Goal: Transaction & Acquisition: Purchase product/service

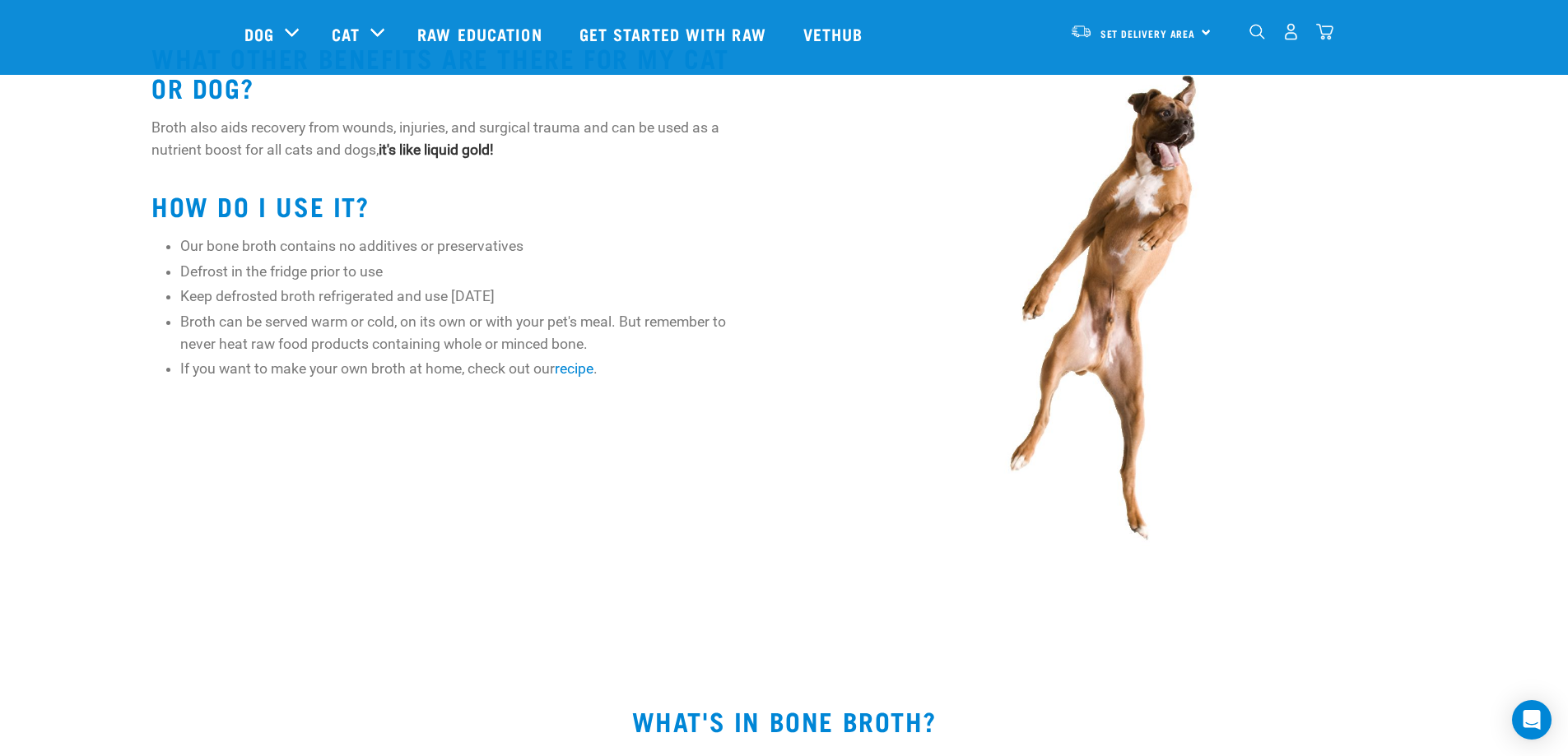
scroll to position [658, 0]
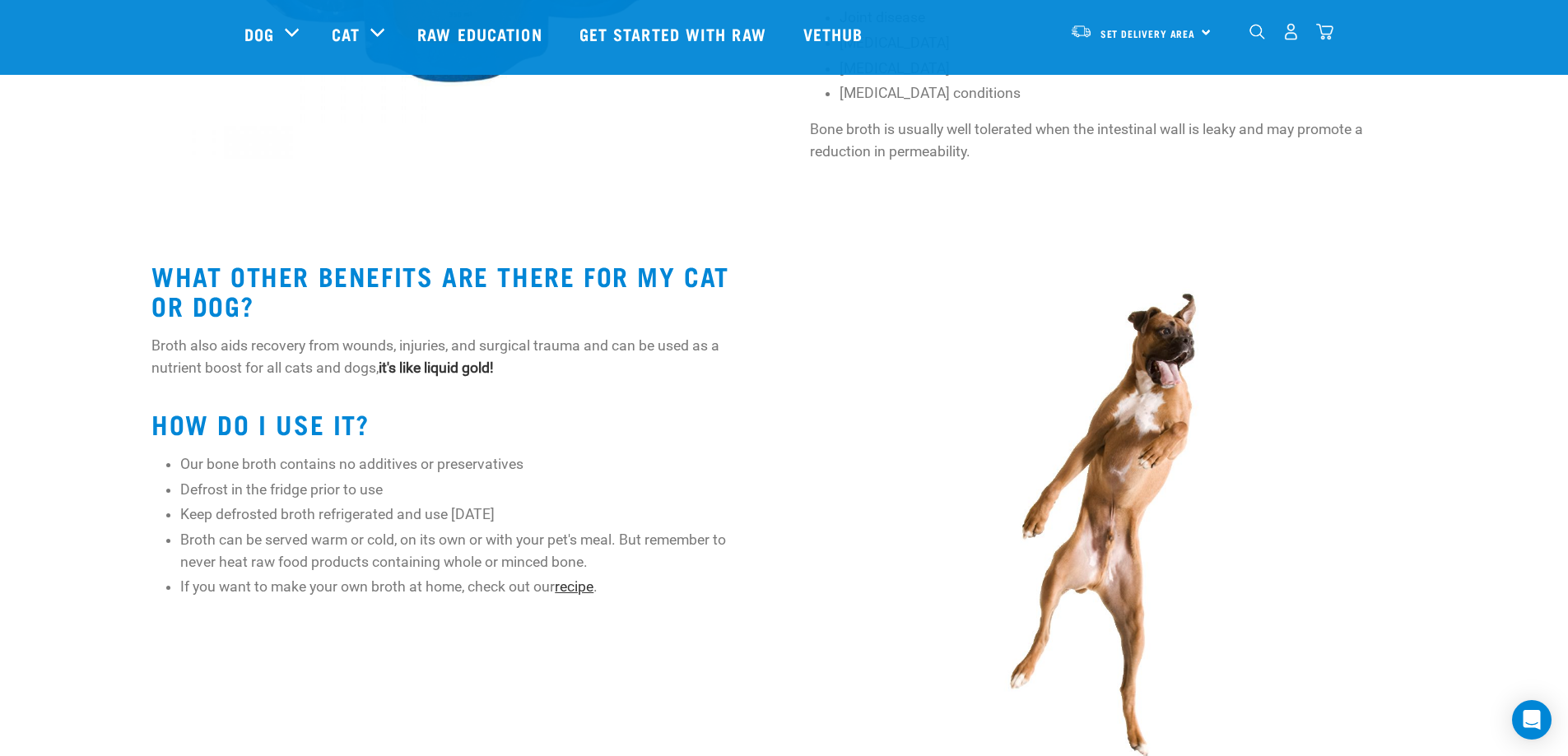
click at [574, 588] on link "recipe" at bounding box center [575, 587] width 39 height 17
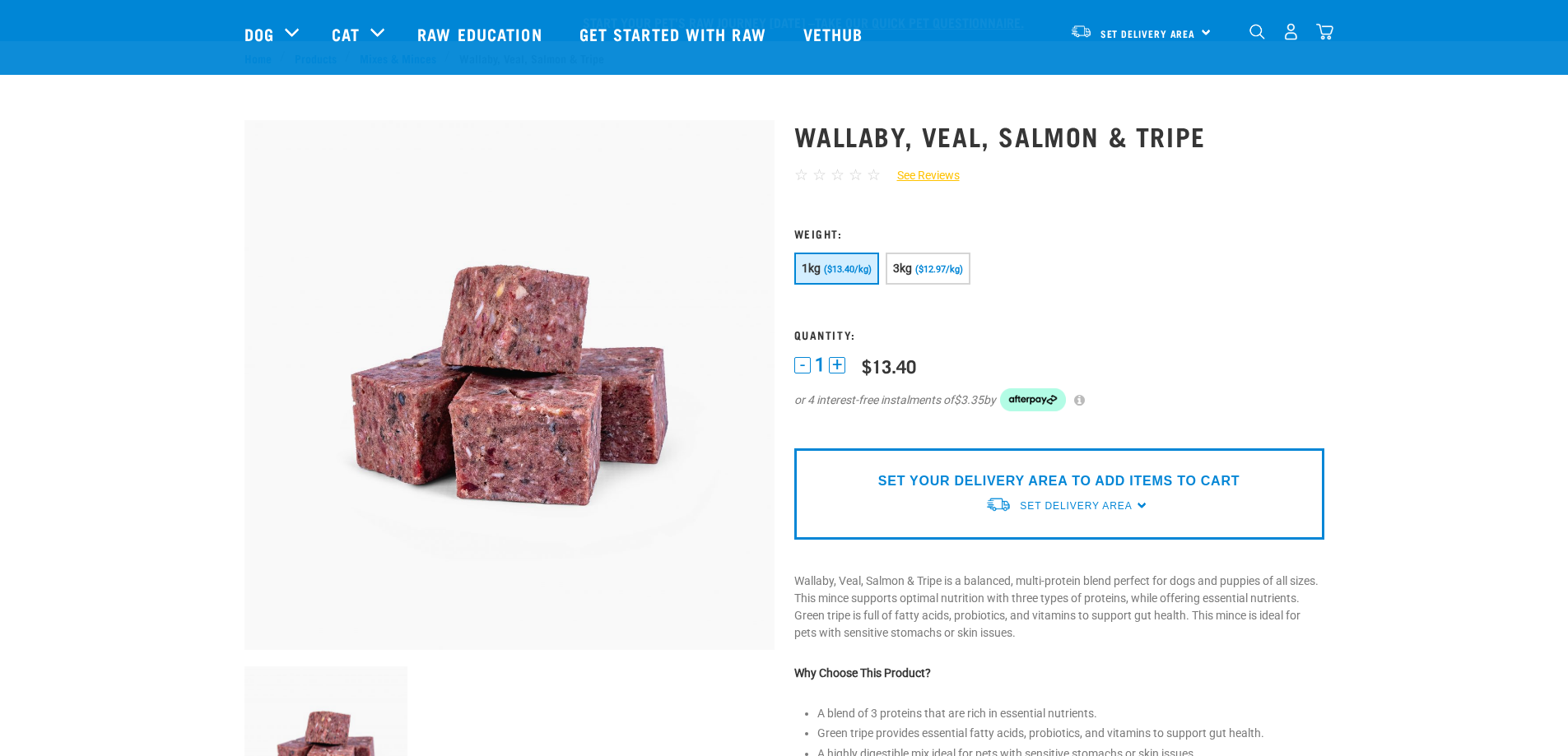
scroll to position [412, 0]
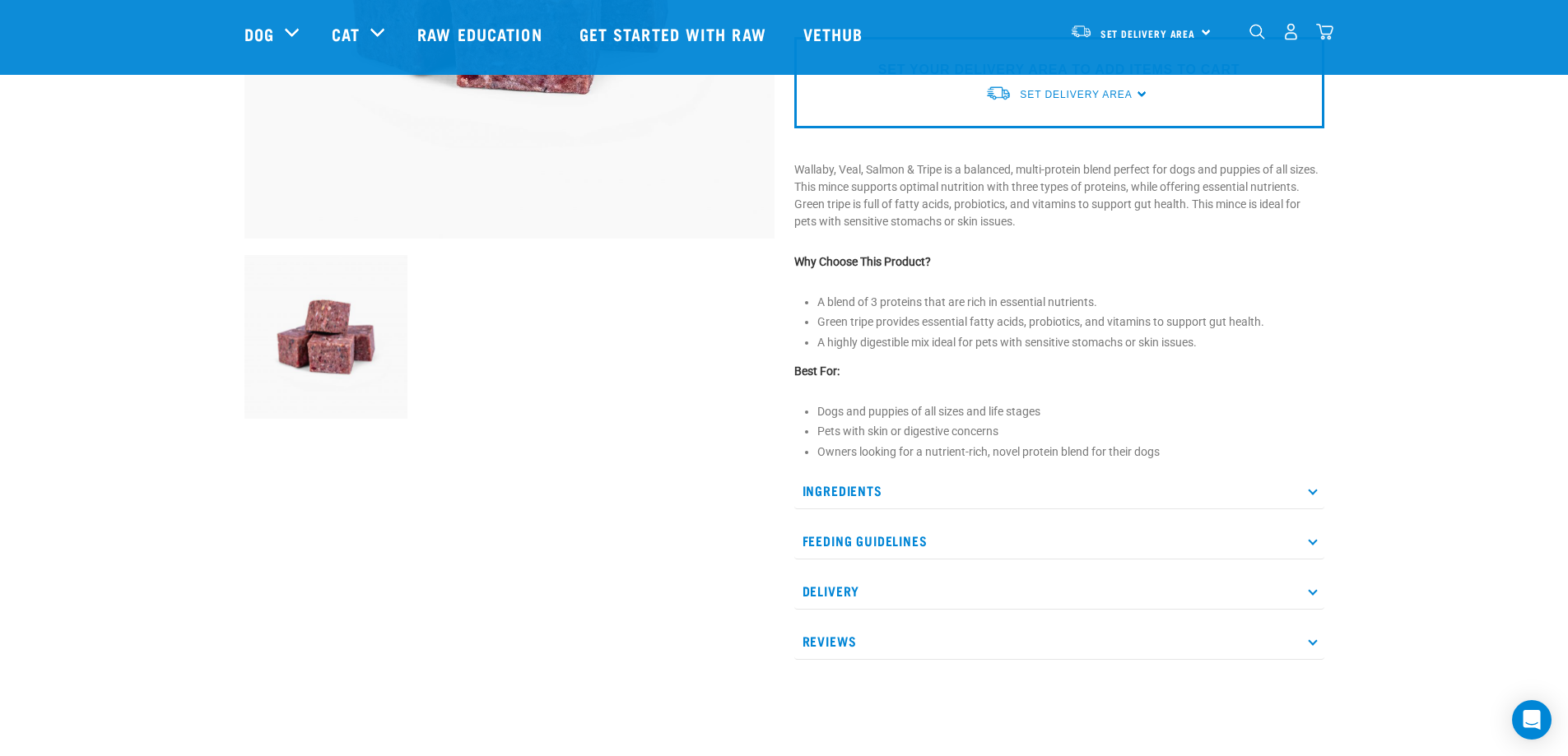
click at [879, 495] on p "Ingredients" at bounding box center [1059, 491] width 530 height 37
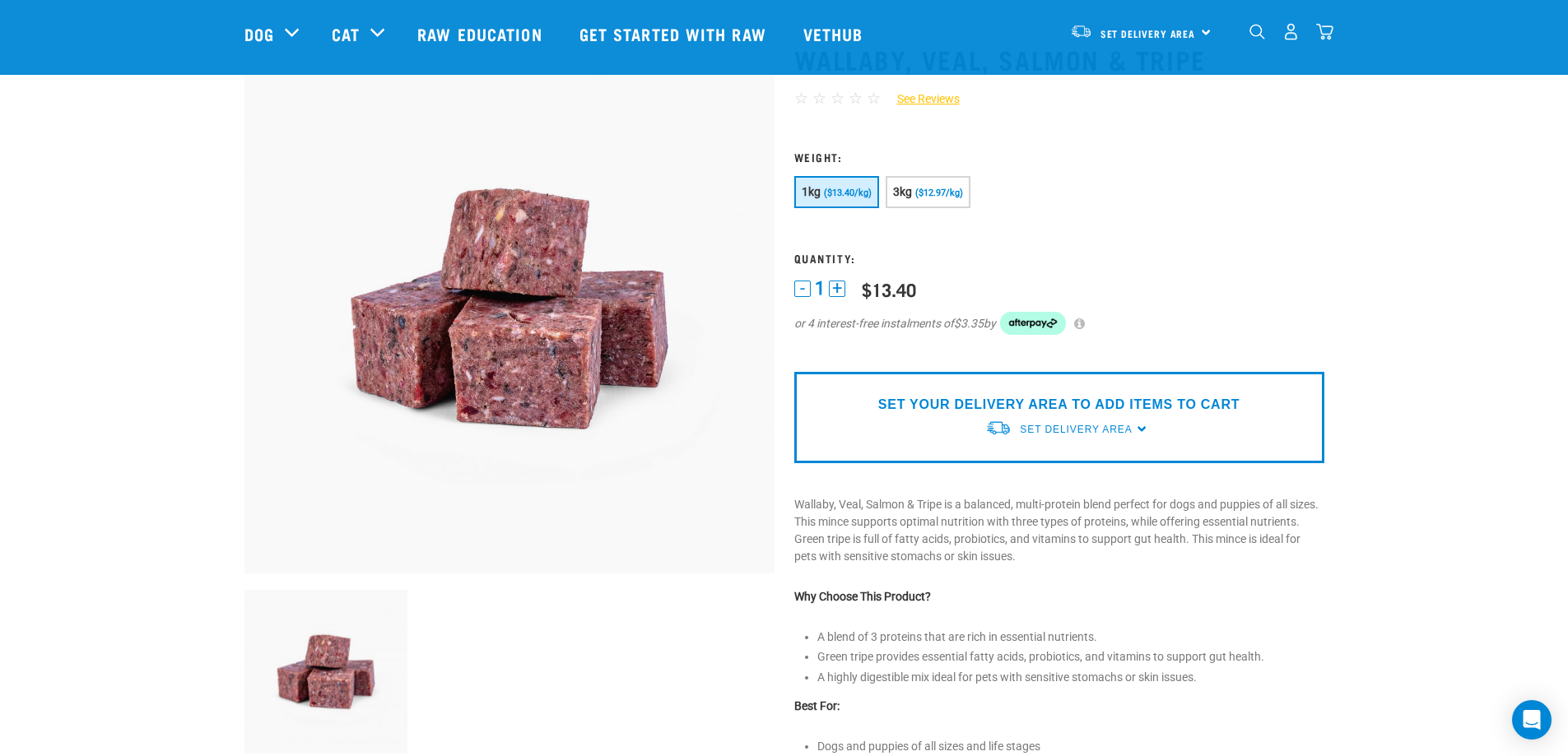
scroll to position [0, 0]
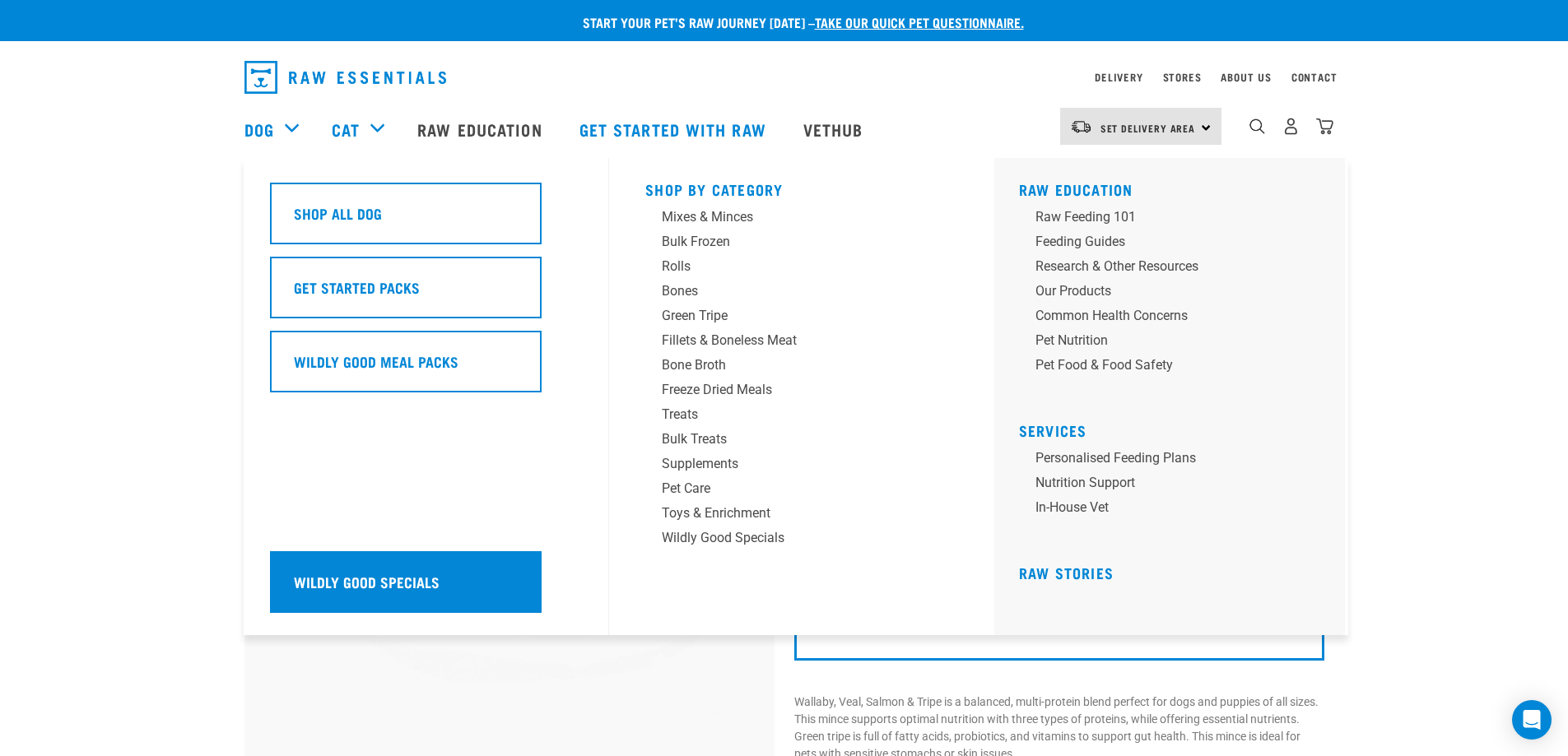
click at [391, 586] on h5 "Wildly Good Specials" at bounding box center [366, 581] width 146 height 21
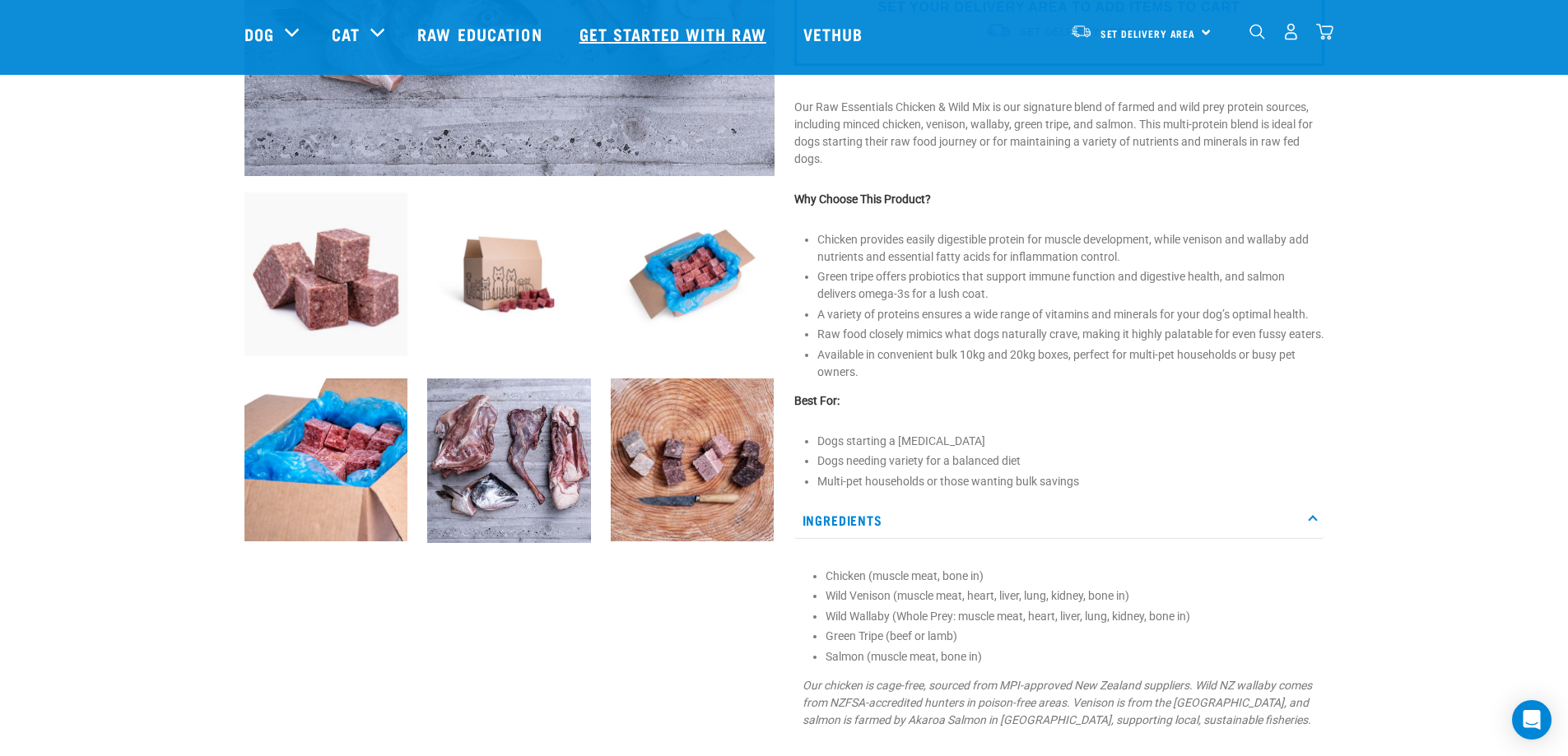
scroll to position [329, 0]
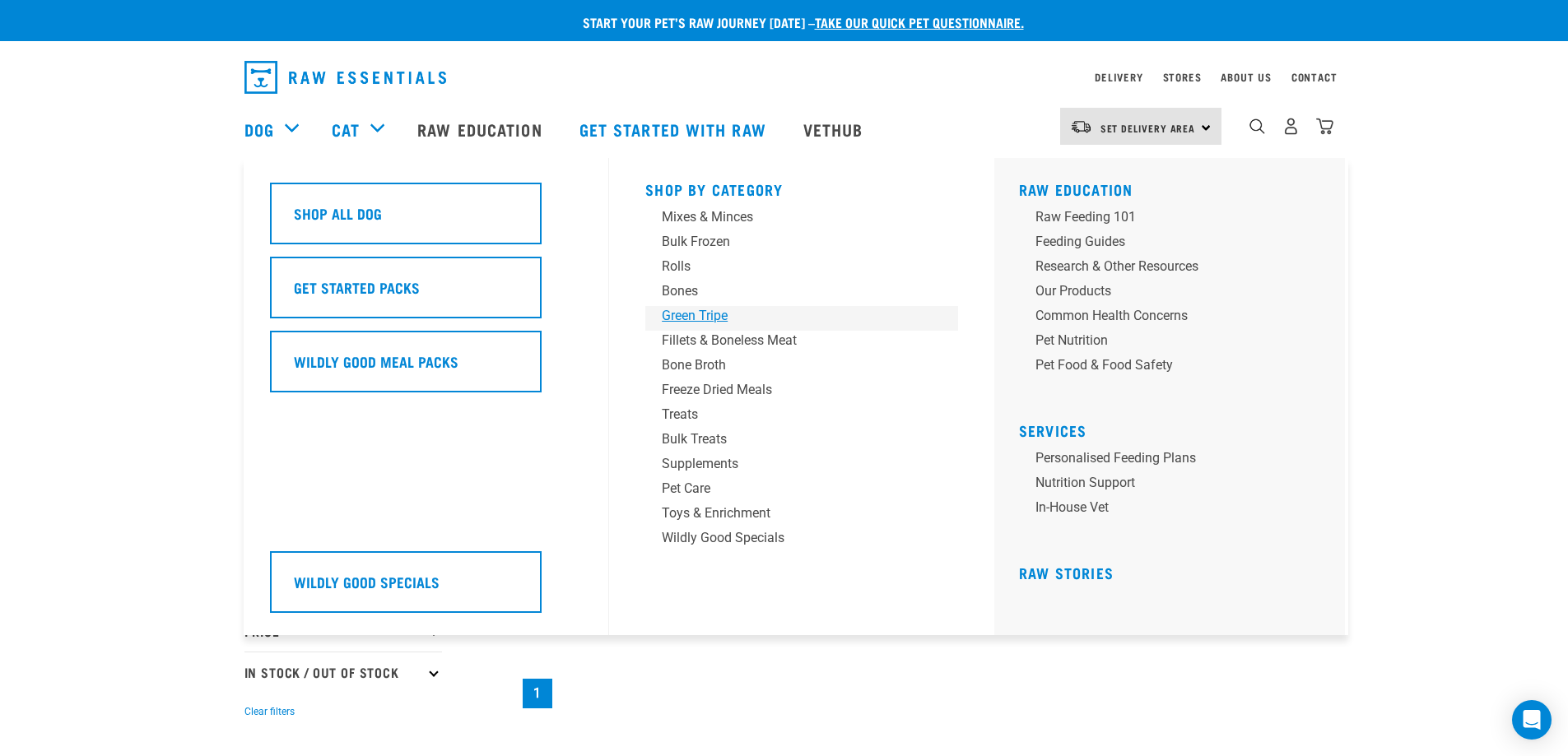
click at [706, 319] on div "Green Tripe" at bounding box center [791, 315] width 257 height 20
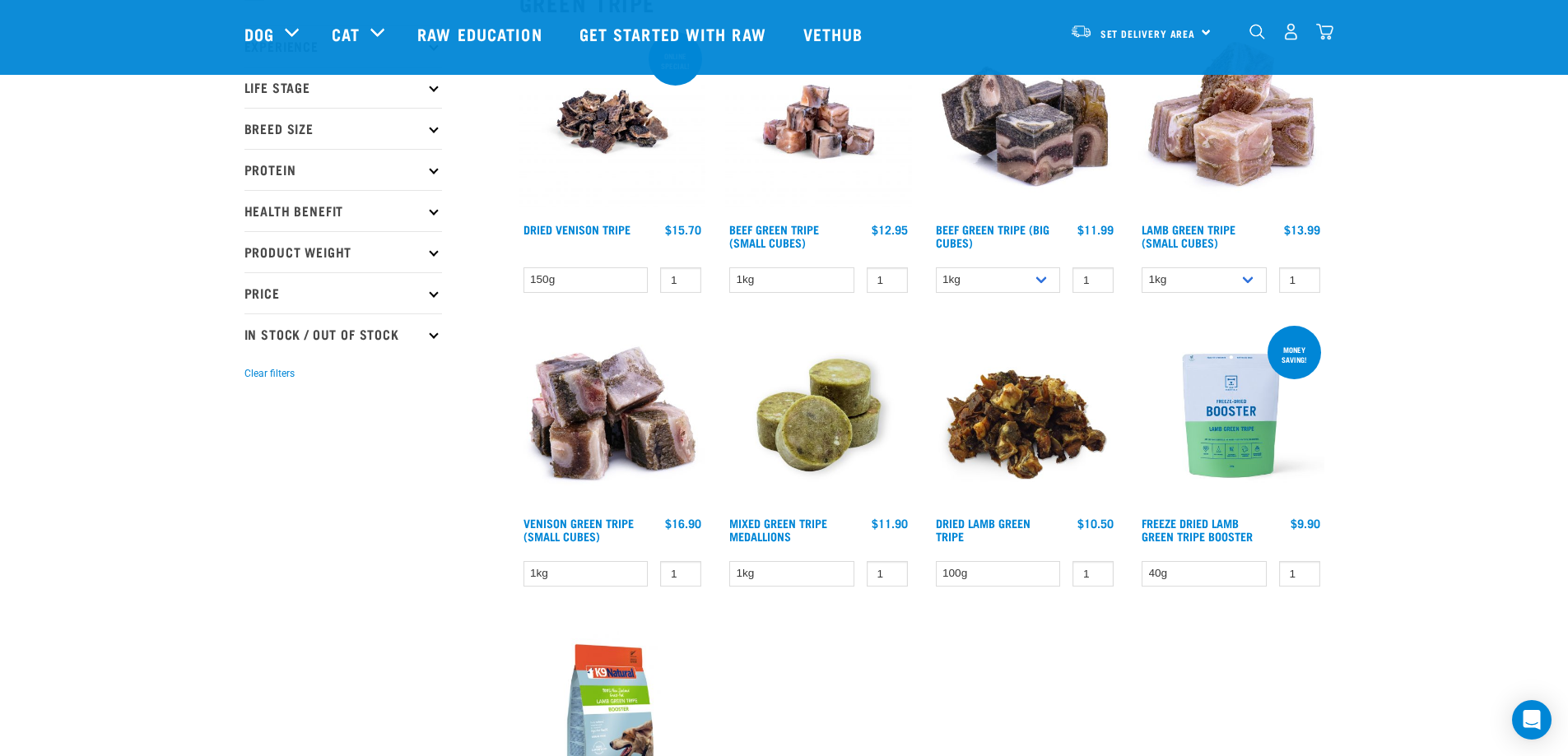
scroll to position [247, 0]
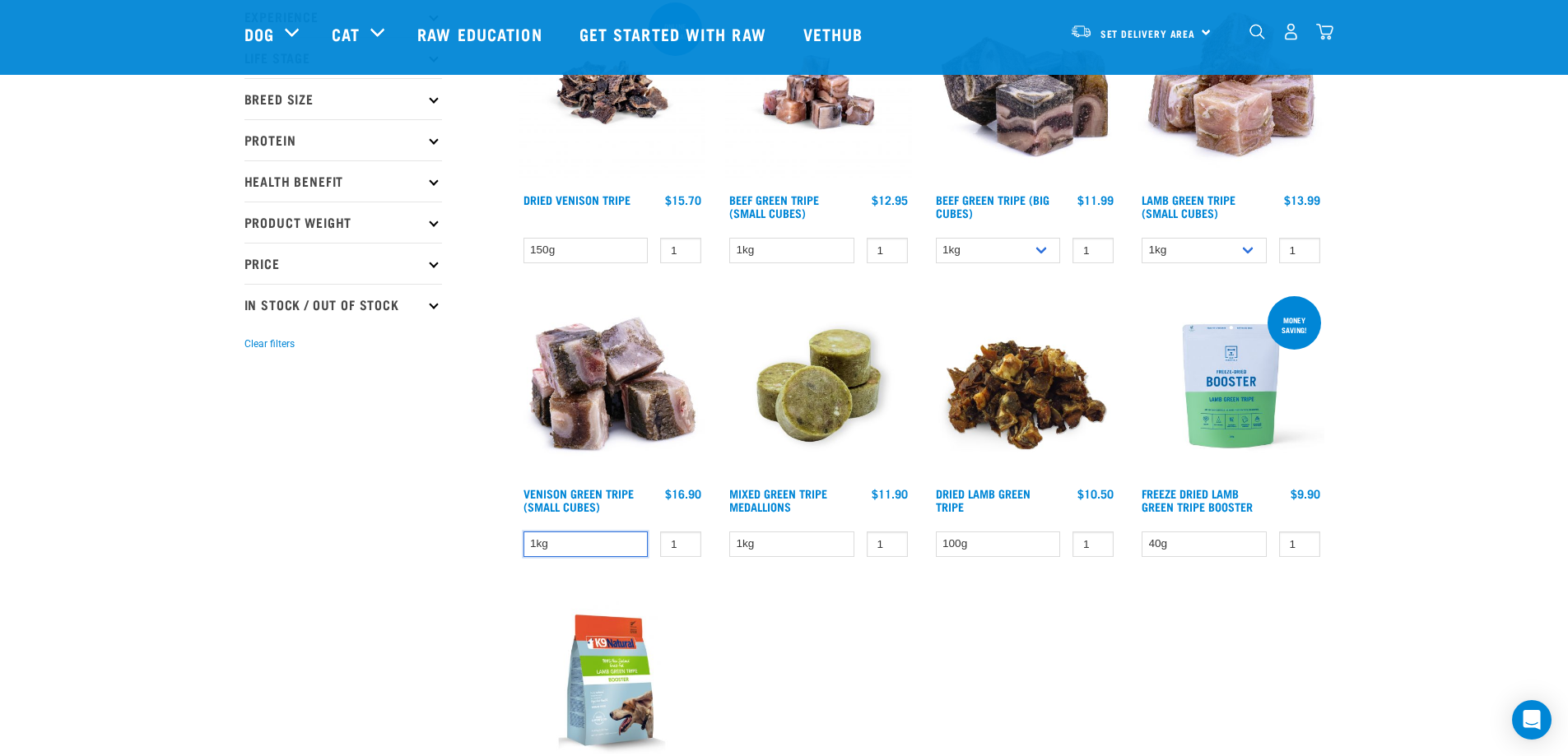
click at [618, 549] on select "1kg" at bounding box center [586, 544] width 126 height 25
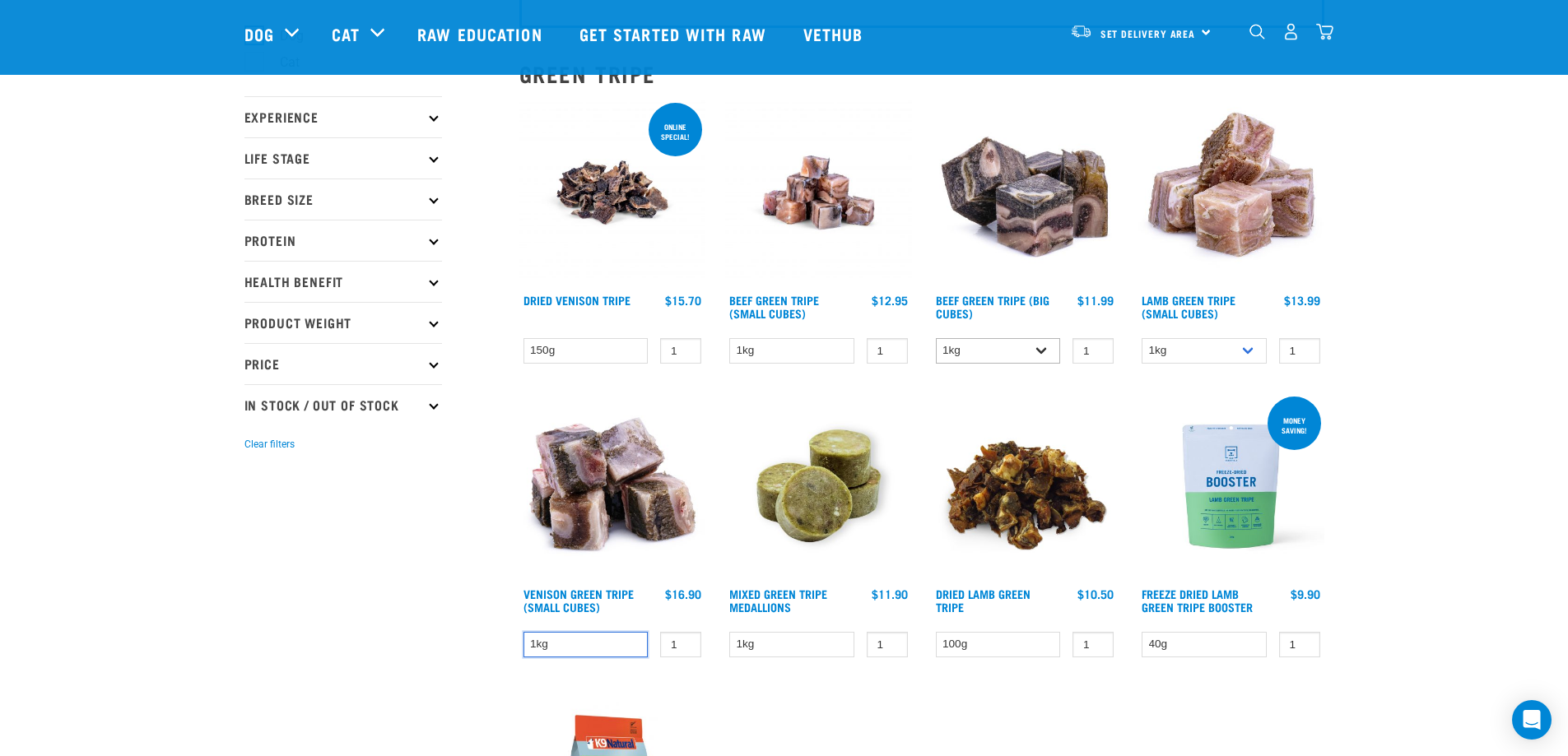
scroll to position [0, 0]
